Goal: Communication & Community: Participate in discussion

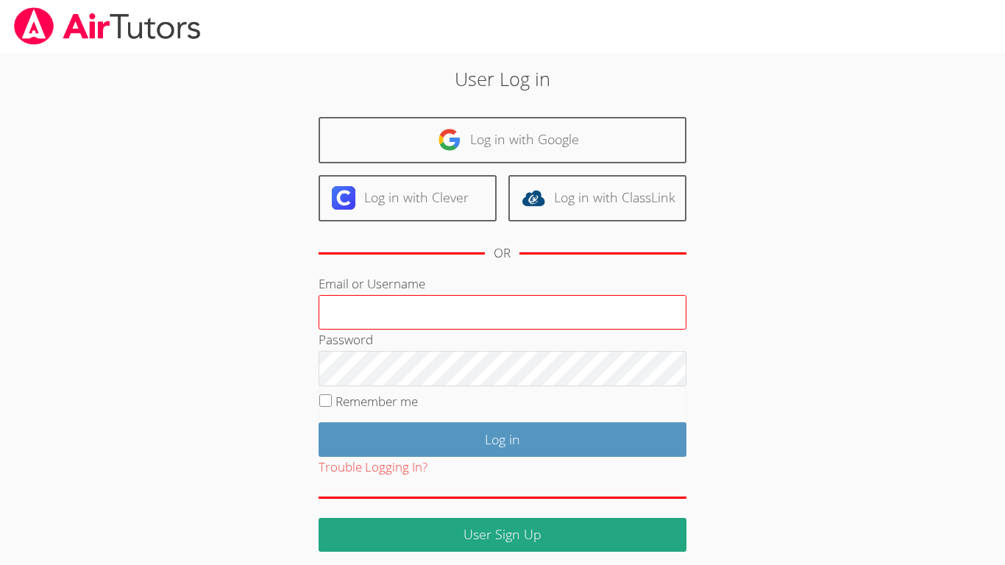
click at [403, 317] on input "Email or Username" at bounding box center [503, 312] width 368 height 35
type input "r.barajas3@lodiusd.org"
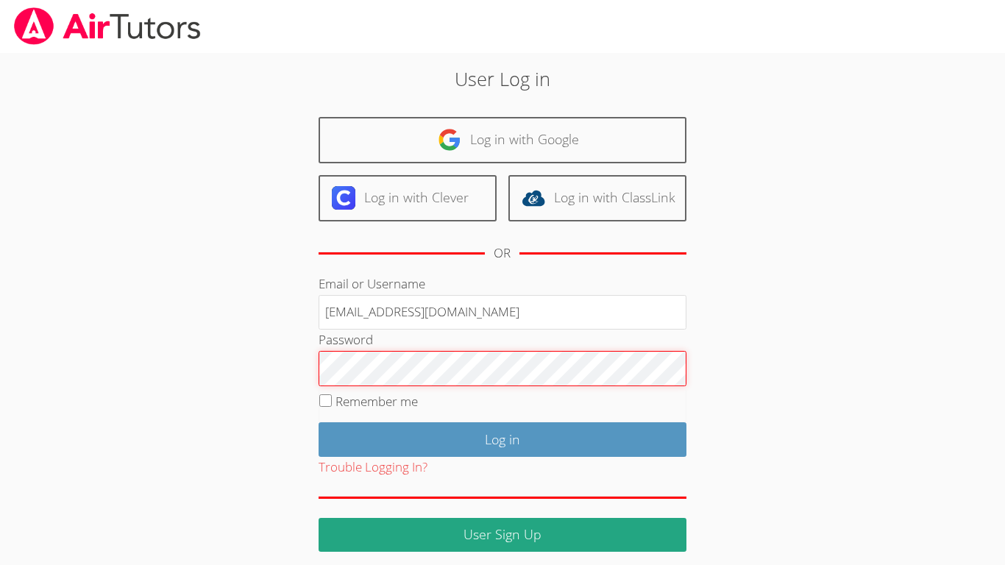
click at [319, 422] on input "Log in" at bounding box center [503, 439] width 368 height 35
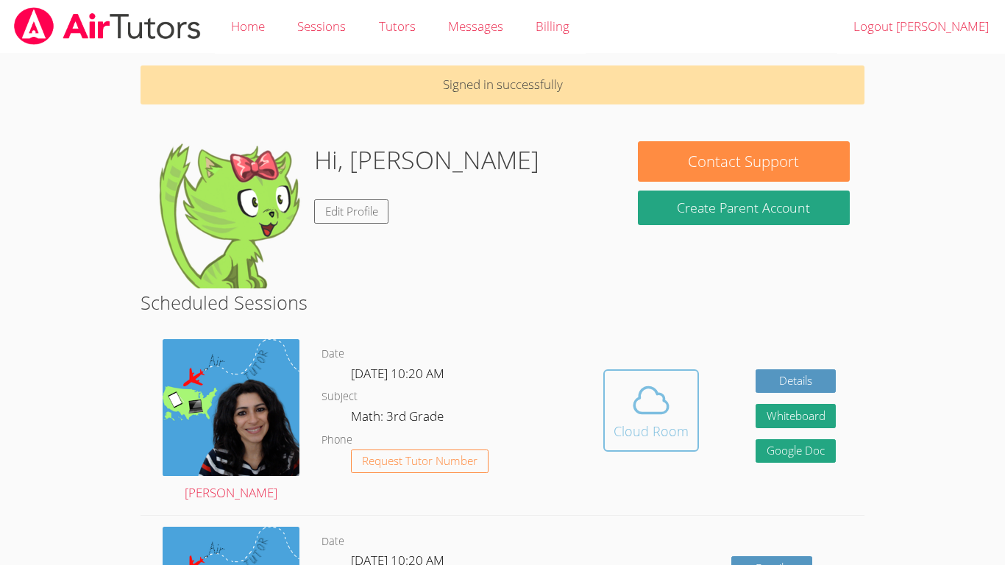
click at [645, 444] on button "Cloud Room" at bounding box center [651, 410] width 96 height 82
click at [669, 410] on icon at bounding box center [650, 400] width 41 height 41
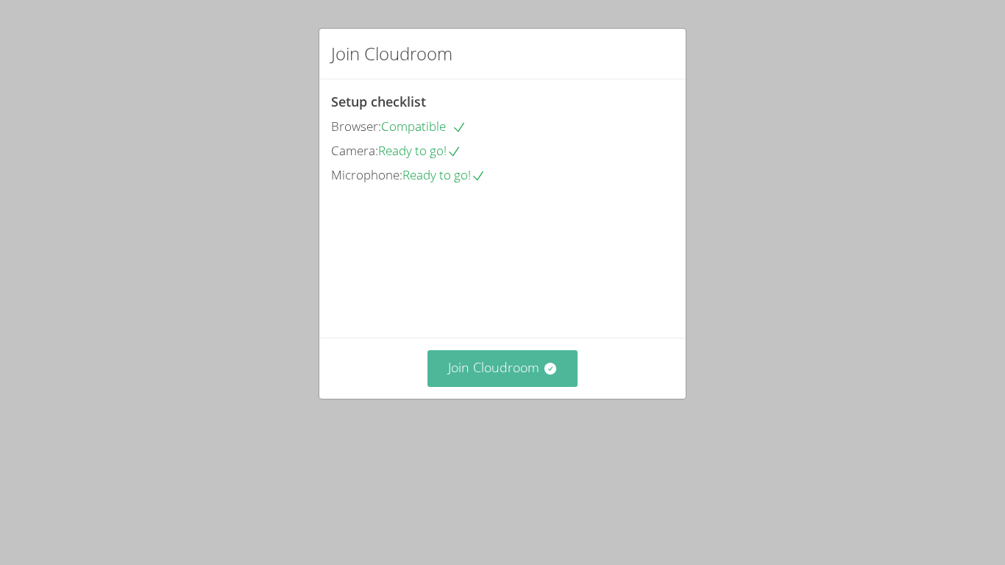
click at [505, 386] on button "Join Cloudroom" at bounding box center [502, 368] width 151 height 36
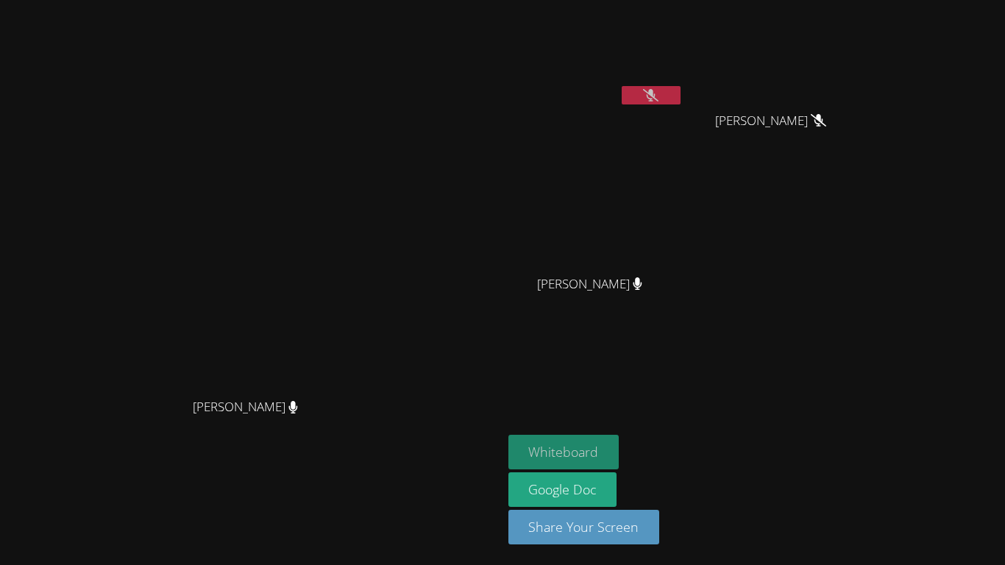
click at [619, 442] on button "Whiteboard" at bounding box center [563, 452] width 111 height 35
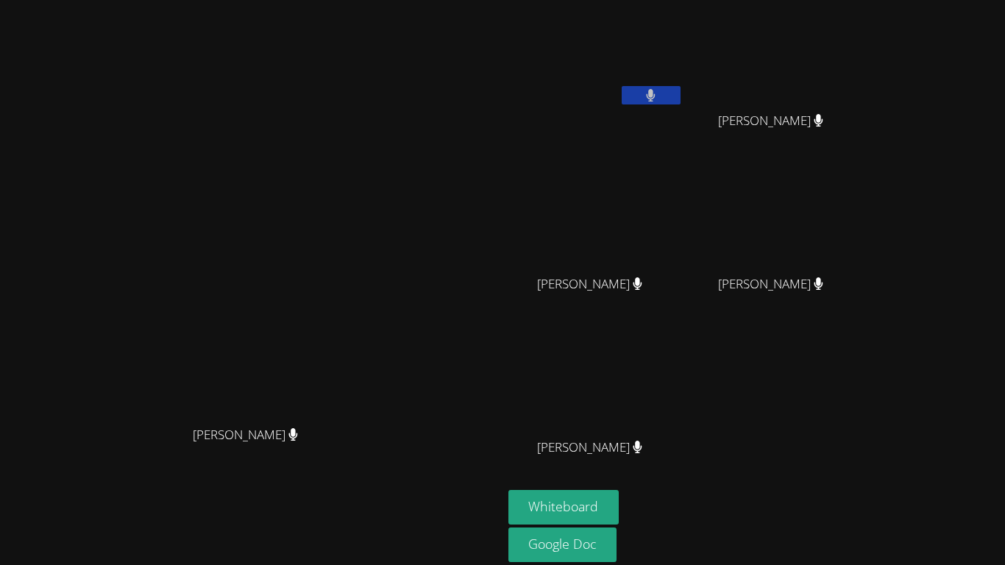
click at [680, 94] on button at bounding box center [651, 95] width 59 height 18
click at [680, 98] on button at bounding box center [651, 95] width 59 height 18
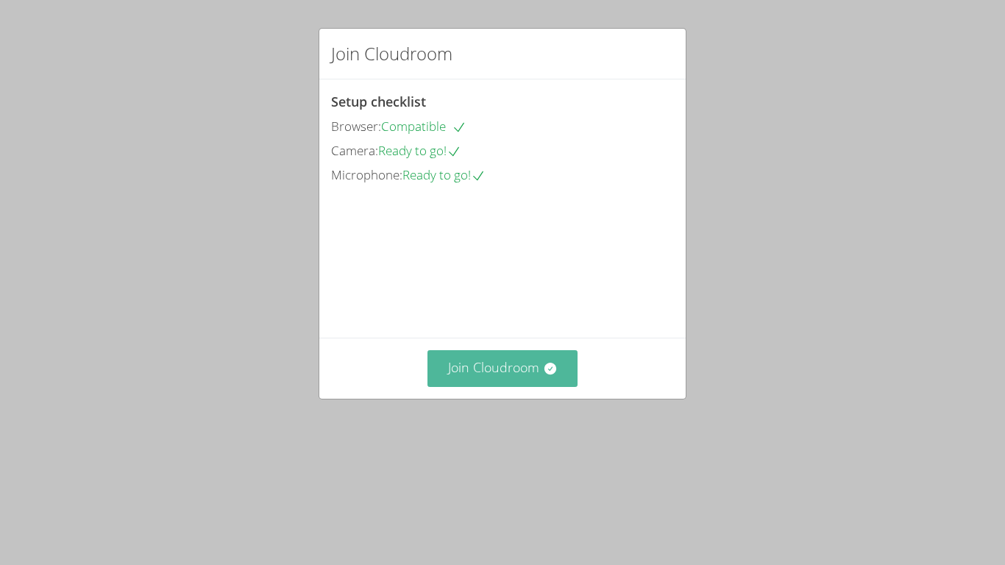
click at [499, 386] on button "Join Cloudroom" at bounding box center [502, 368] width 151 height 36
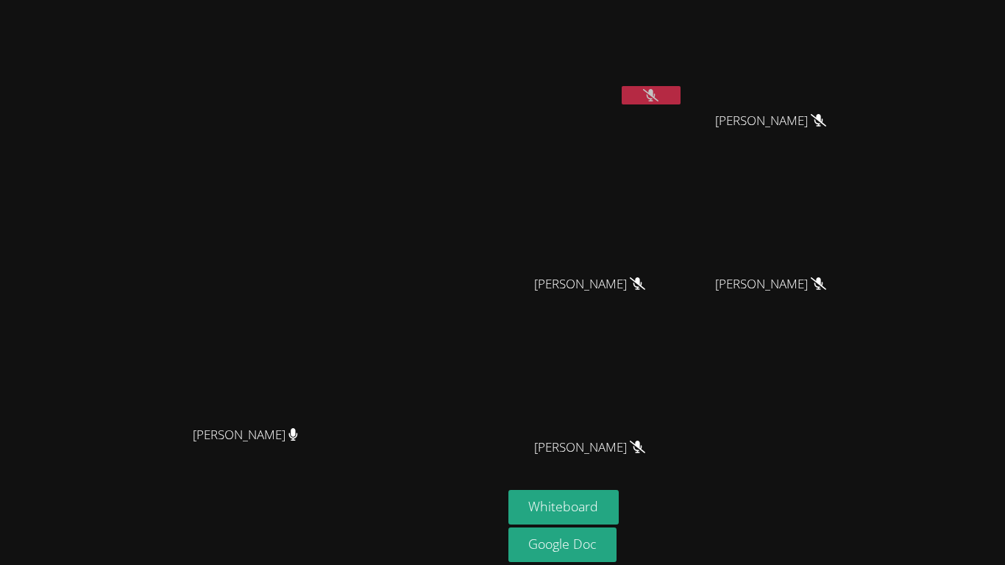
click at [680, 100] on button at bounding box center [651, 95] width 59 height 18
click at [680, 98] on button at bounding box center [651, 95] width 59 height 18
click at [680, 99] on button at bounding box center [651, 95] width 59 height 18
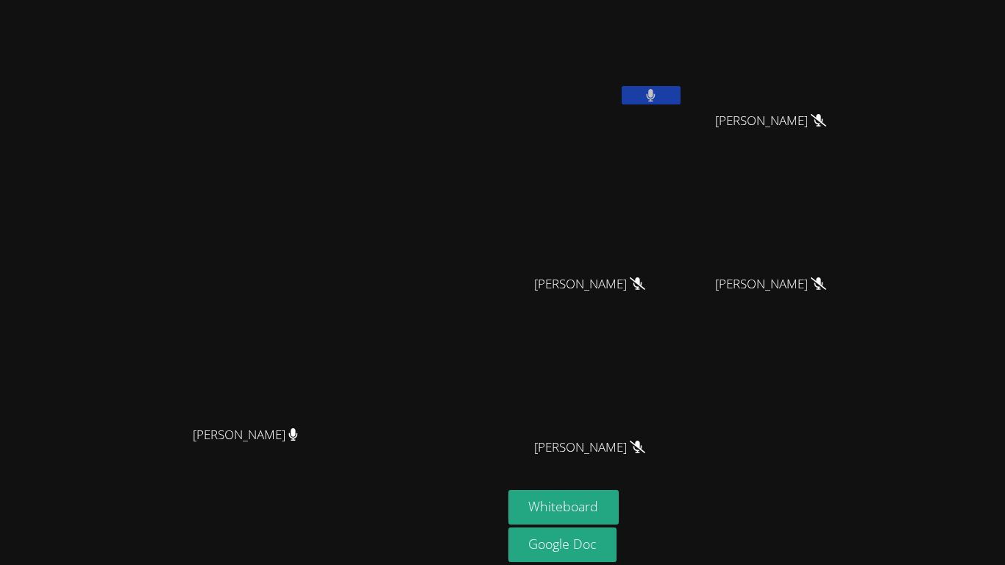
click at [680, 99] on button at bounding box center [651, 95] width 59 height 18
click at [658, 97] on icon at bounding box center [650, 95] width 15 height 13
click at [680, 99] on button at bounding box center [651, 95] width 59 height 18
click at [622, 86] on button at bounding box center [651, 95] width 59 height 18
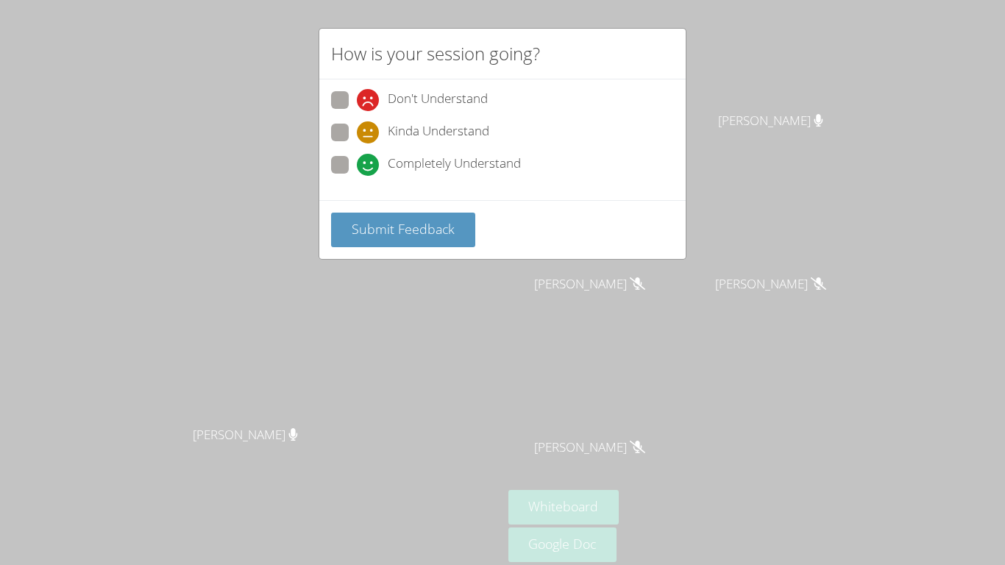
click at [327, 163] on div "Don't Understand Kinda Understand Completely Understand" at bounding box center [502, 139] width 366 height 121
click at [357, 176] on span at bounding box center [357, 176] width 0 height 0
click at [357, 162] on input "Completely Understand" at bounding box center [363, 162] width 13 height 13
radio input "true"
click at [411, 220] on span "Submit Feedback" at bounding box center [403, 229] width 103 height 18
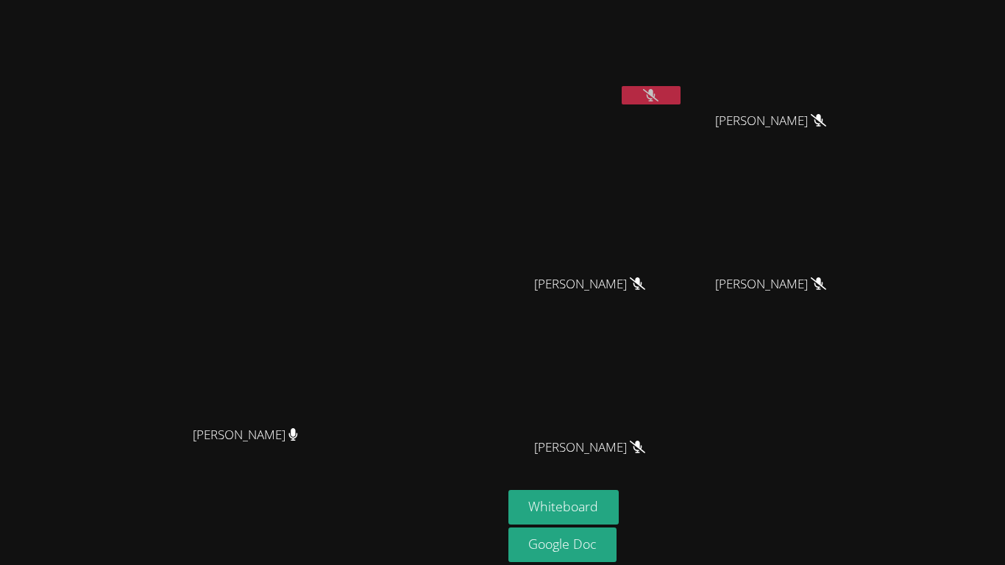
click at [335, 143] on video at bounding box center [251, 281] width 221 height 276
click at [683, 110] on div "Rogelio De La Cruz Barajas" at bounding box center [595, 58] width 175 height 105
click at [680, 107] on div at bounding box center [651, 97] width 59 height 22
click at [658, 100] on icon at bounding box center [650, 95] width 15 height 13
click at [680, 100] on button at bounding box center [651, 95] width 59 height 18
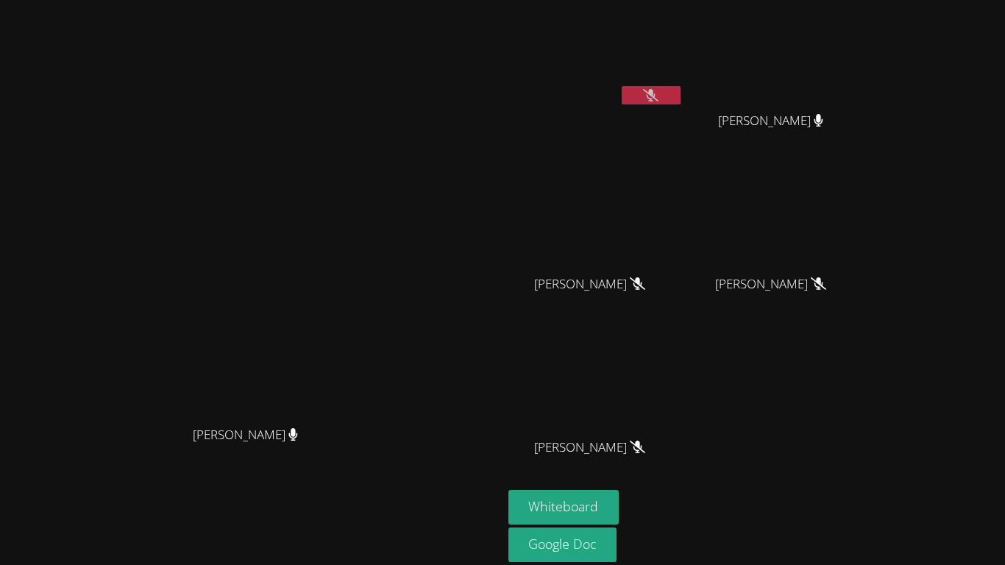
click at [683, 82] on video at bounding box center [595, 55] width 175 height 99
click at [680, 93] on button at bounding box center [651, 95] width 59 height 18
